Goal: Find specific page/section: Find specific page/section

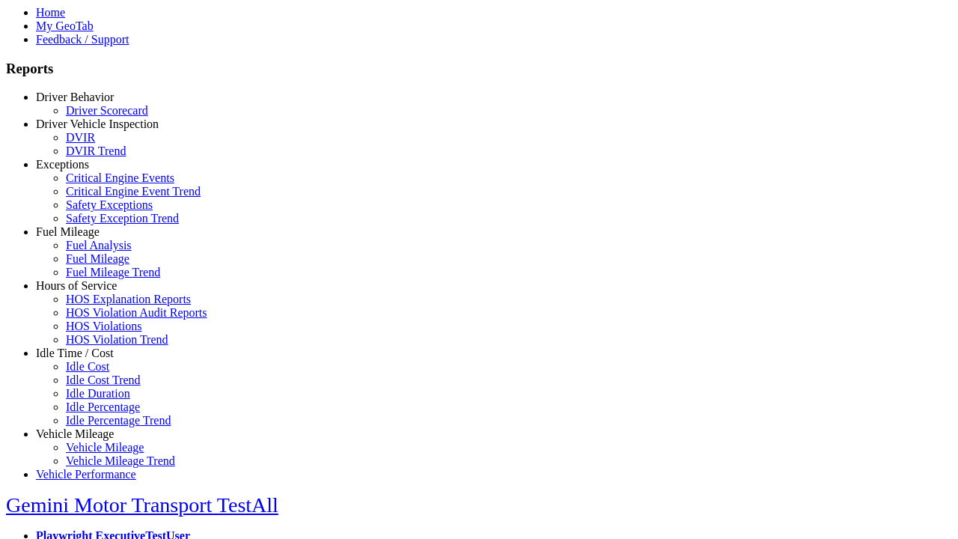
click at [86, 359] on link "Idle Time / Cost" at bounding box center [75, 352] width 78 height 13
click at [97, 373] on link "Idle Cost" at bounding box center [87, 366] width 43 height 13
select select "**"
select select
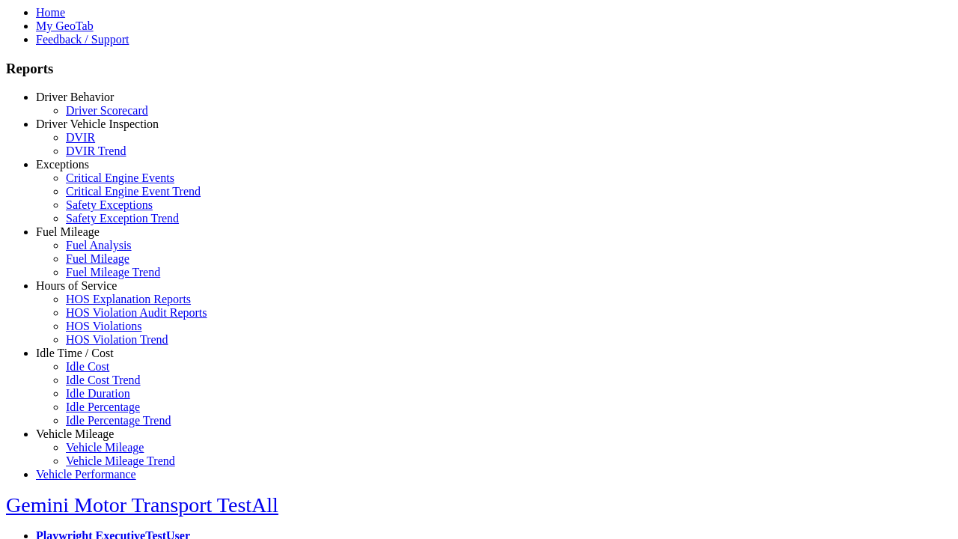
select select
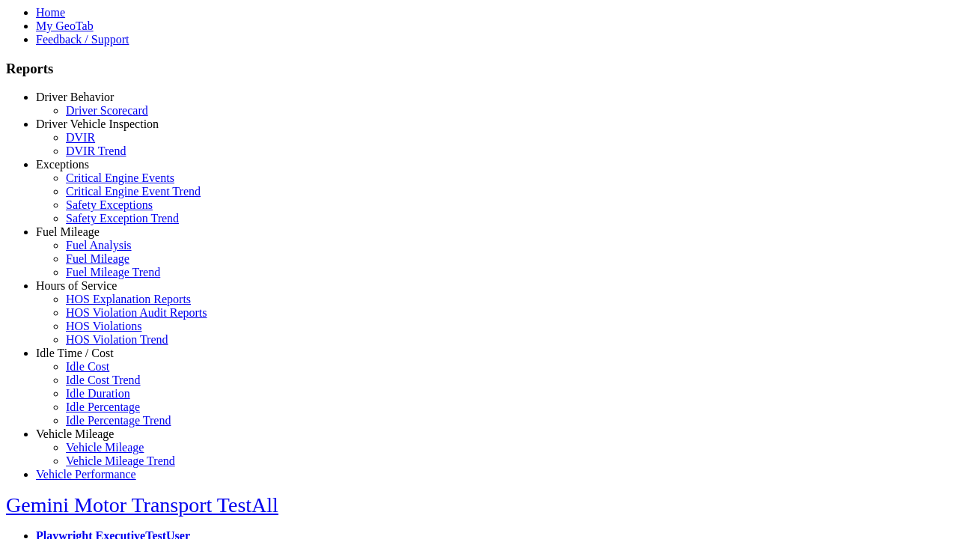
select select
